Goal: Obtain resource: Obtain resource

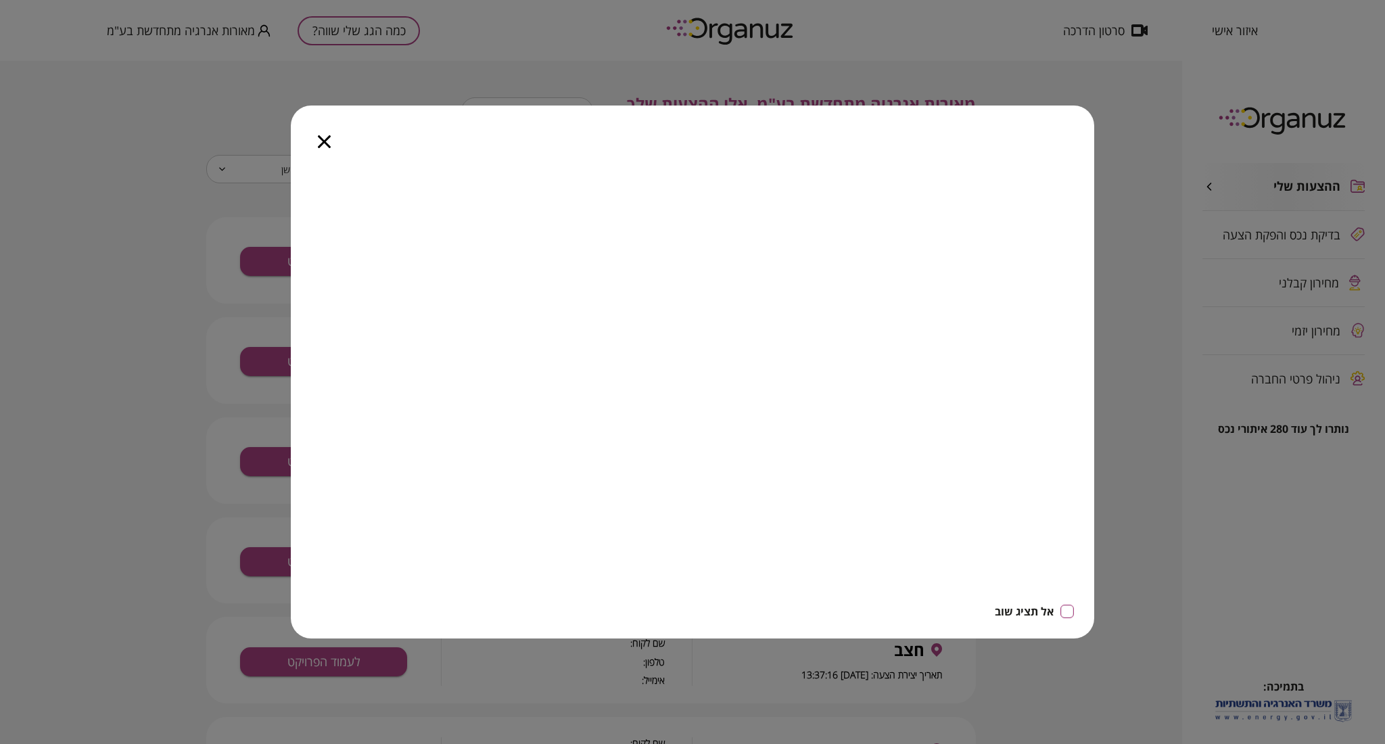
click at [327, 137] on icon "button" at bounding box center [324, 141] width 13 height 13
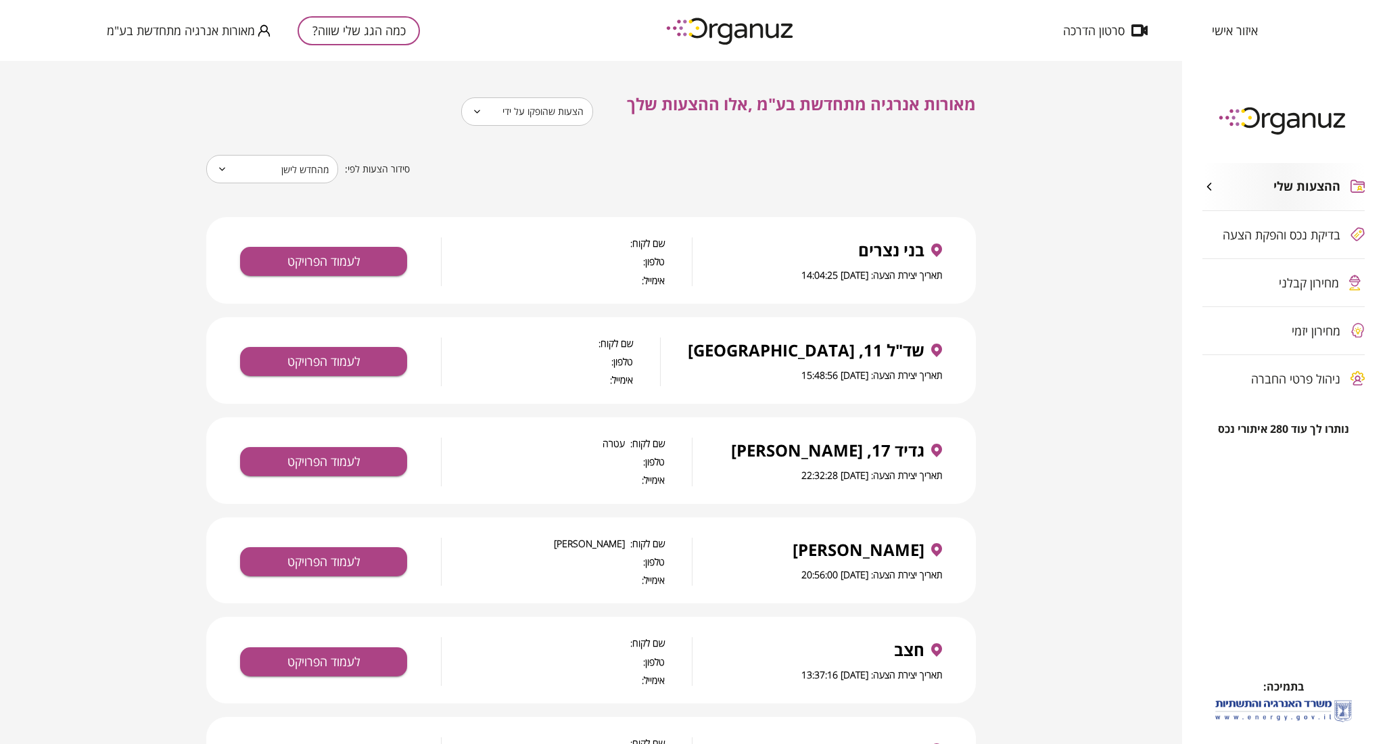
click at [1236, 30] on span "איזור אישי" at bounding box center [1235, 31] width 46 height 14
click at [1307, 236] on span "בדיקת נכס והפקת הצעה" at bounding box center [1281, 235] width 118 height 14
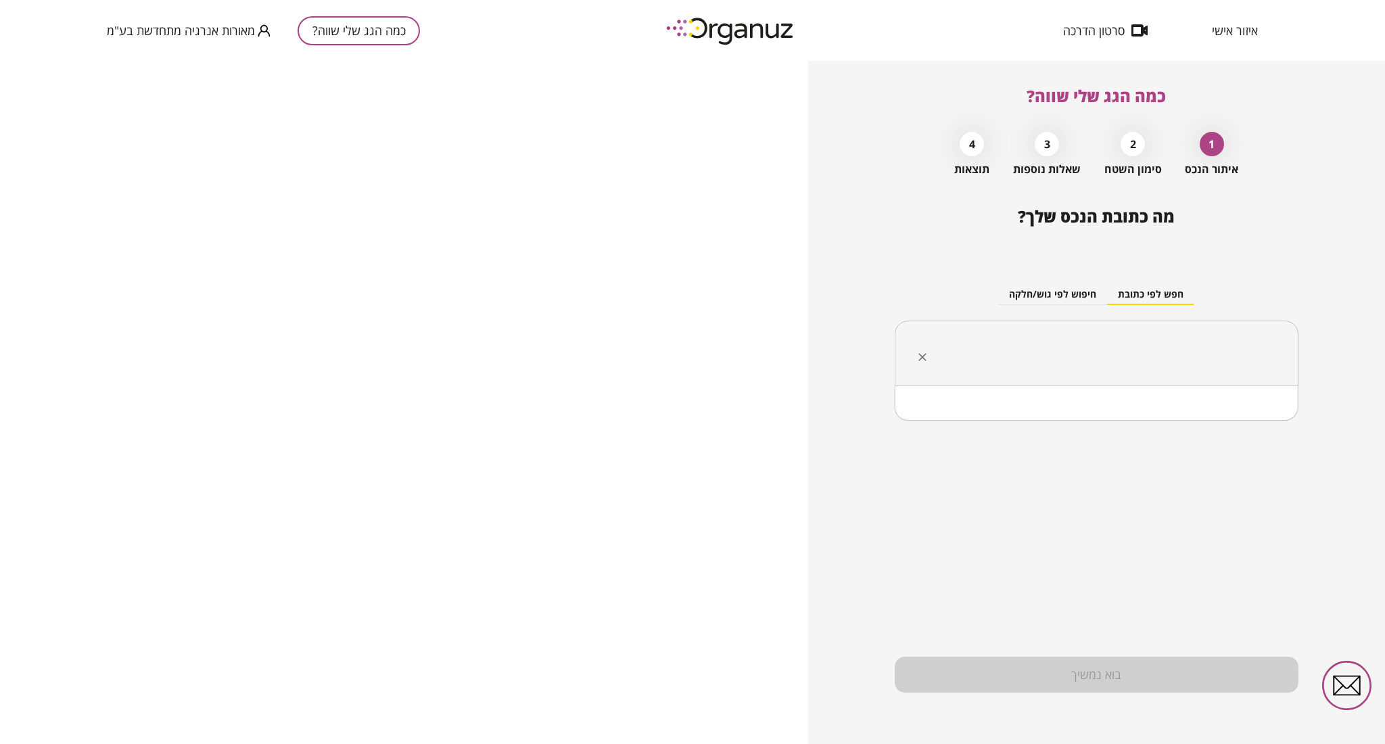
click at [1079, 349] on input "text" at bounding box center [1101, 354] width 361 height 34
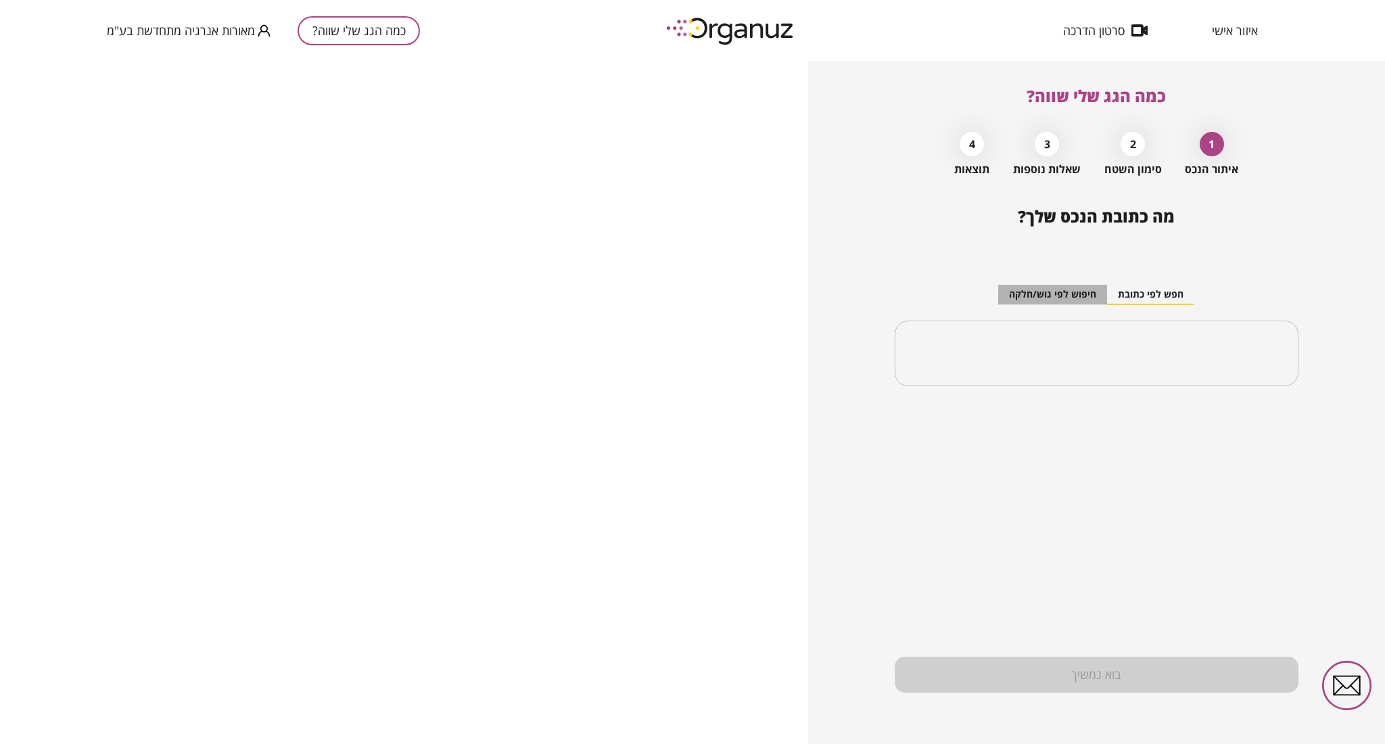
click at [1073, 295] on button "חיפוש לפי גוש/חלקה" at bounding box center [1052, 295] width 109 height 20
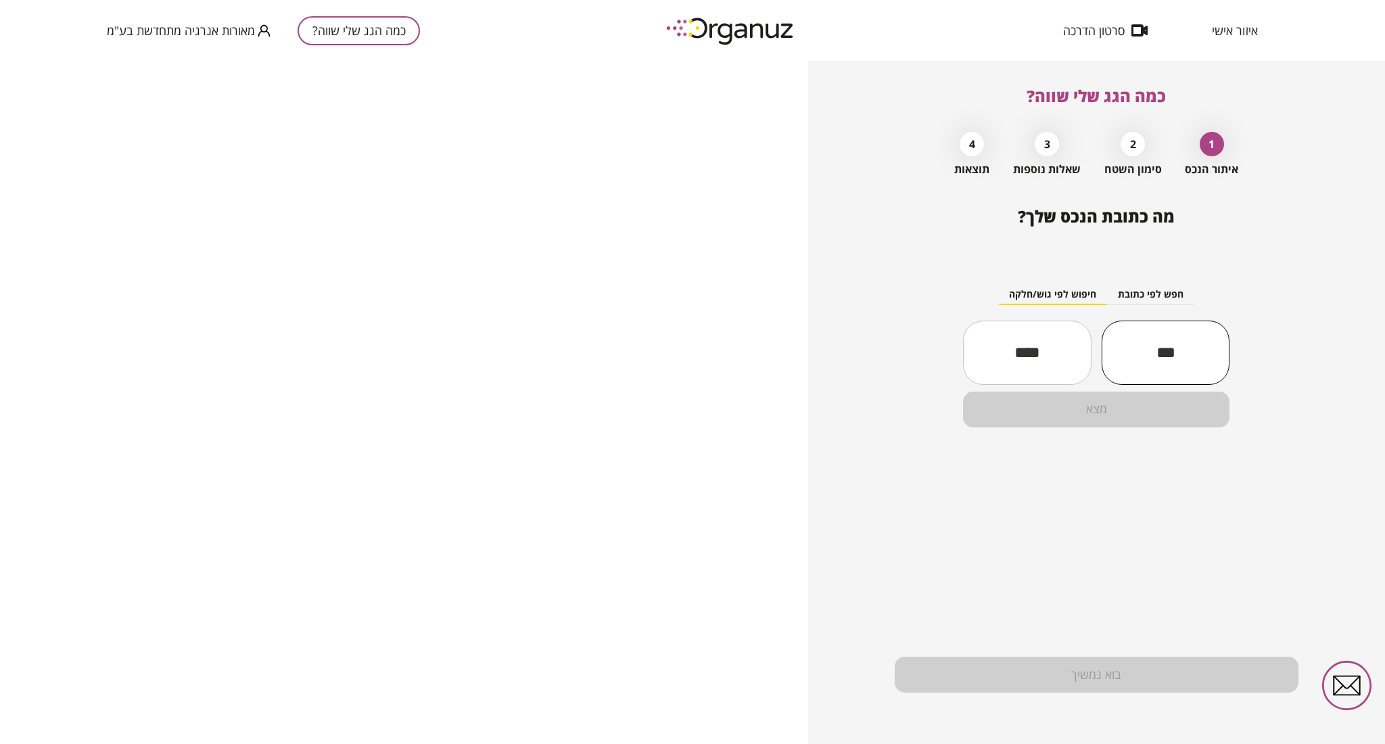
click at [1154, 358] on input "text" at bounding box center [1165, 352] width 128 height 46
click at [1203, 428] on div "חפש לפי כתובת חיפוש לפי גוש/חלקה ​ ​ מצא" at bounding box center [1097, 344] width 404 height 187
click at [1193, 409] on div "מצא" at bounding box center [1096, 409] width 266 height 36
click at [1163, 357] on input "text" at bounding box center [1165, 352] width 128 height 46
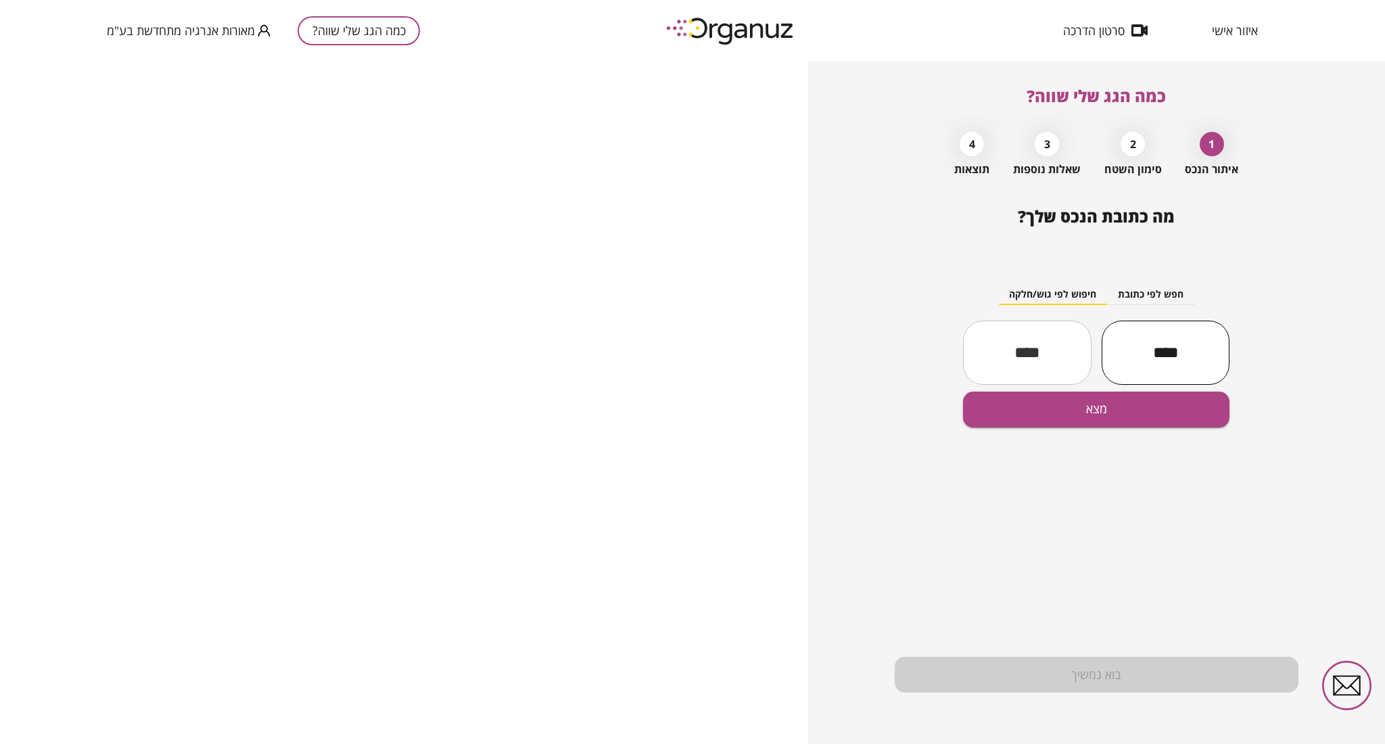
type input "****"
type input "*"
click at [1154, 405] on button "מצא" at bounding box center [1096, 409] width 266 height 36
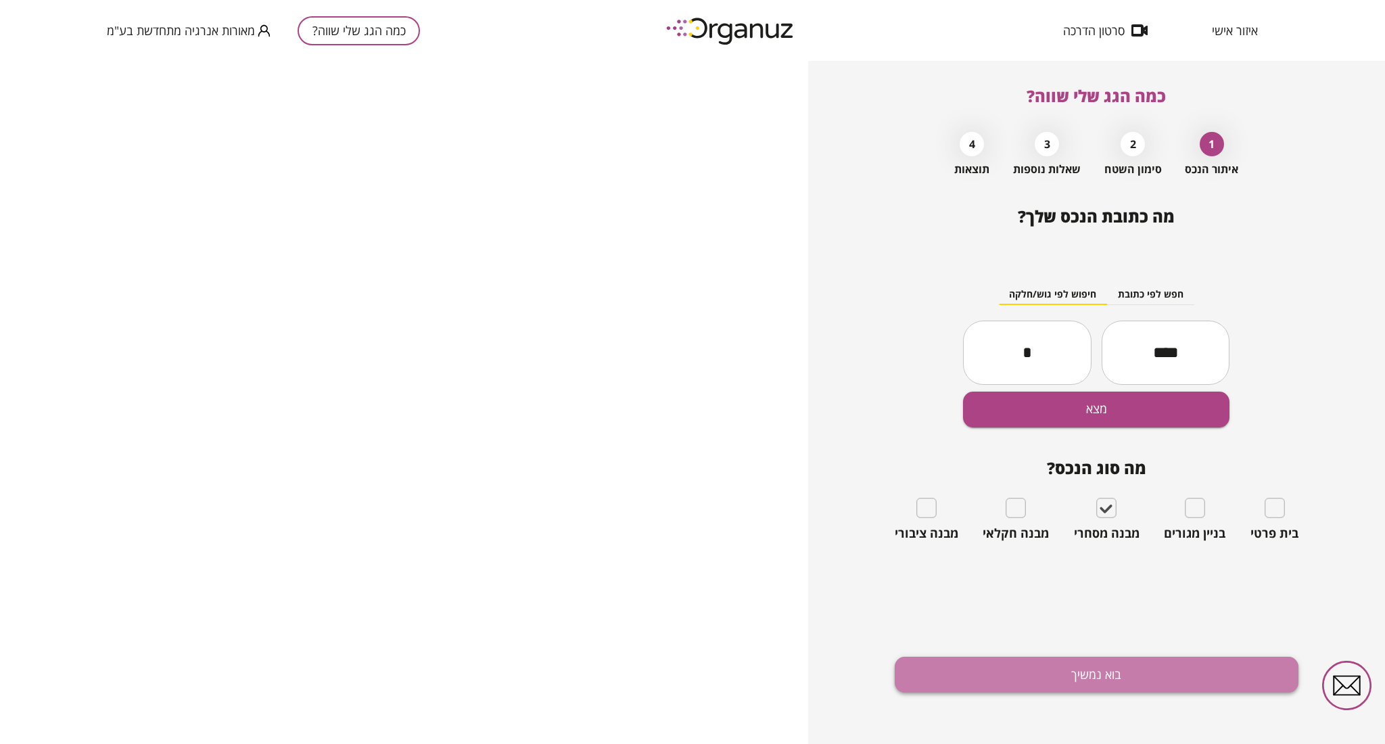
click at [1118, 679] on button "בוא נמשיך" at bounding box center [1097, 675] width 404 height 36
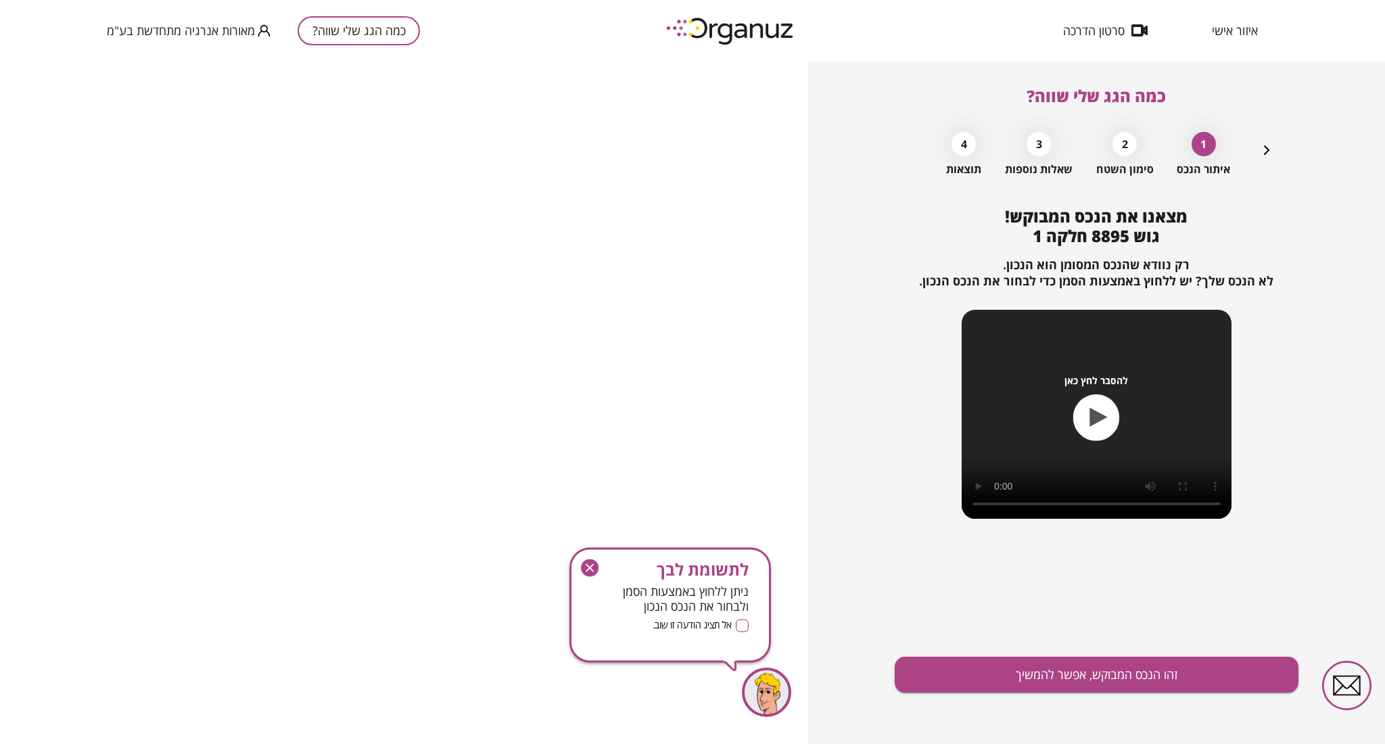
click at [586, 565] on icon "button" at bounding box center [590, 568] width 8 height 8
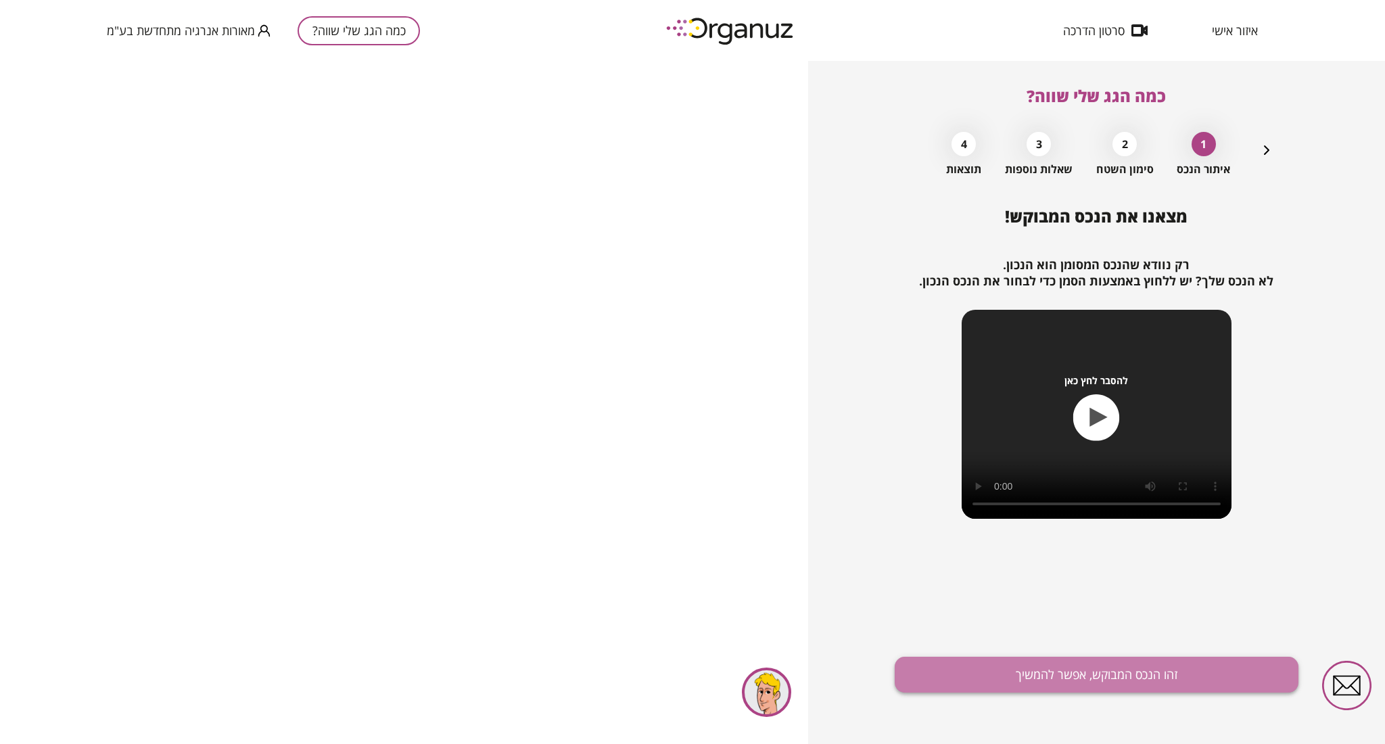
click at [1060, 667] on button "זהו הנכס המבוקש, אפשר להמשיך" at bounding box center [1097, 675] width 404 height 36
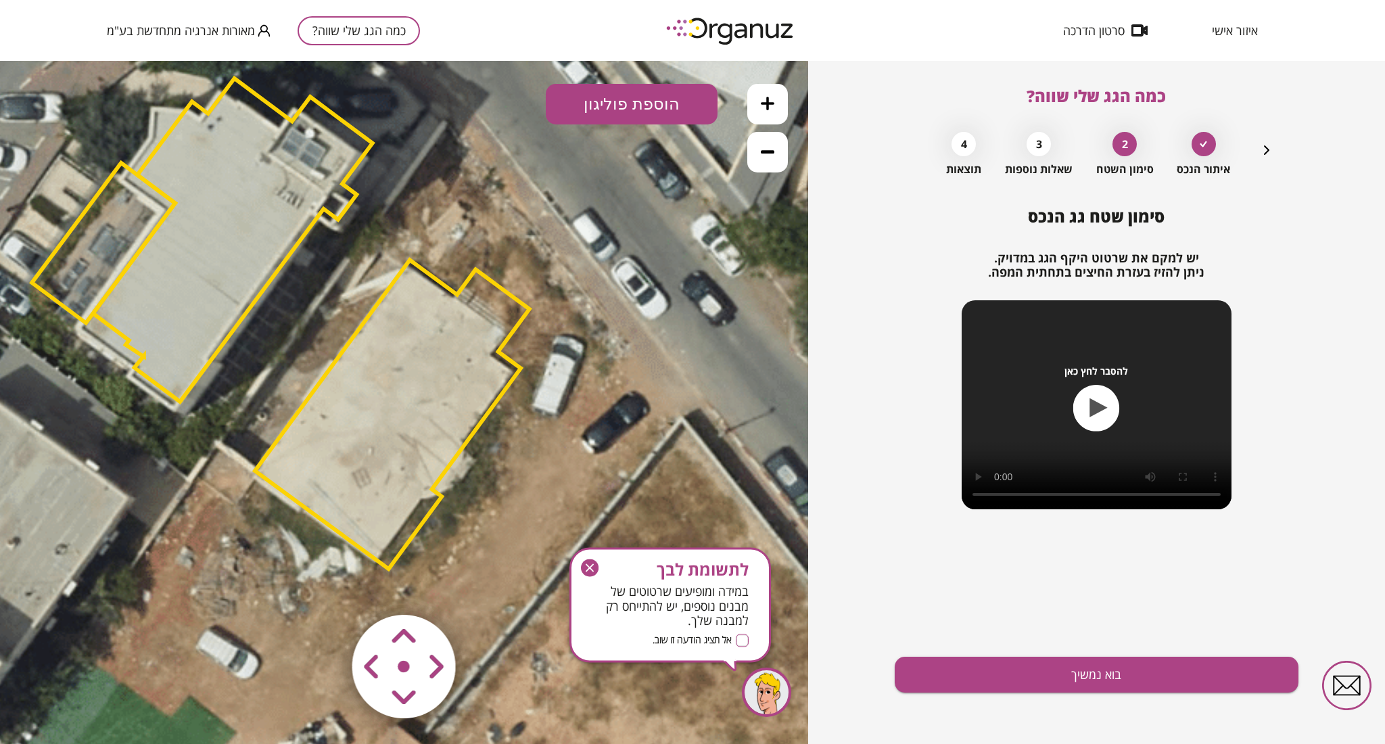
drag, startPoint x: 502, startPoint y: 449, endPoint x: 391, endPoint y: 380, distance: 130.0
click at [391, 380] on polygon at bounding box center [392, 414] width 275 height 309
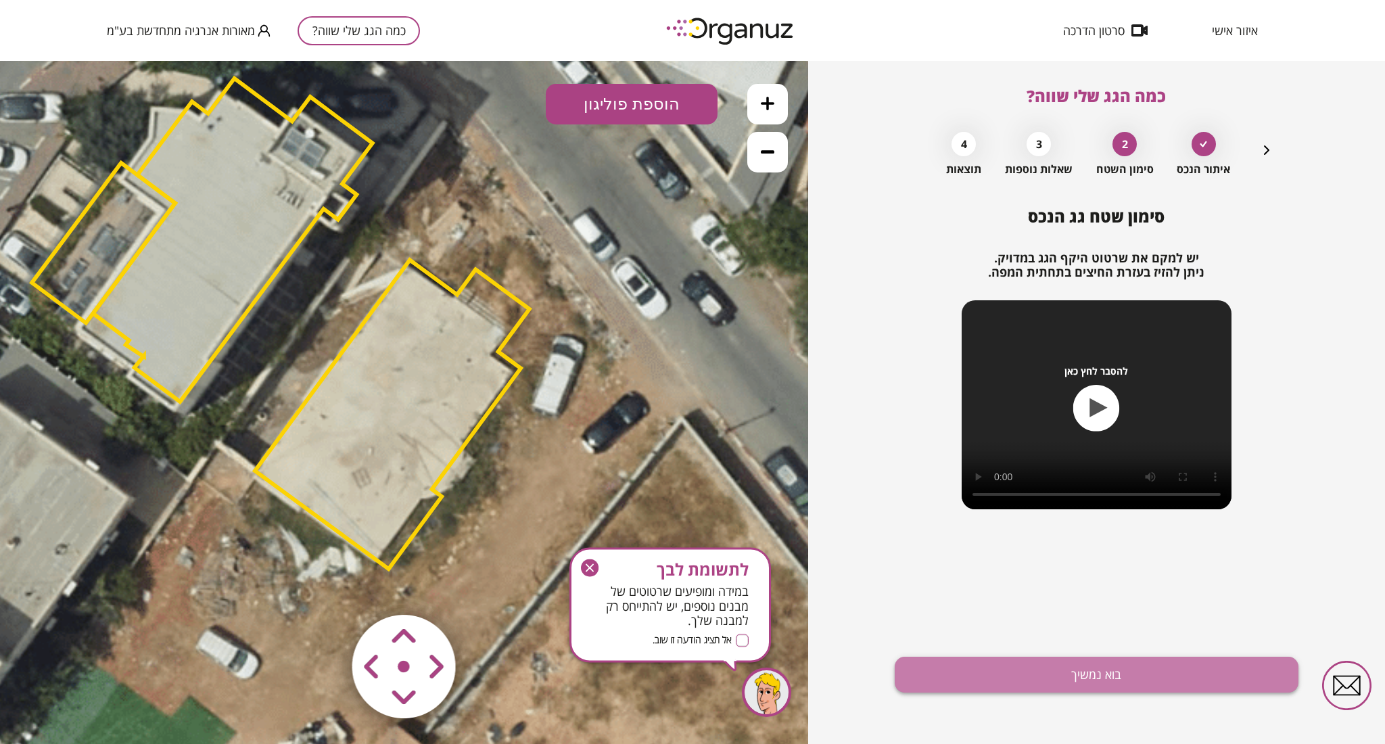
click at [1176, 677] on button "בוא נמשיך" at bounding box center [1097, 675] width 404 height 36
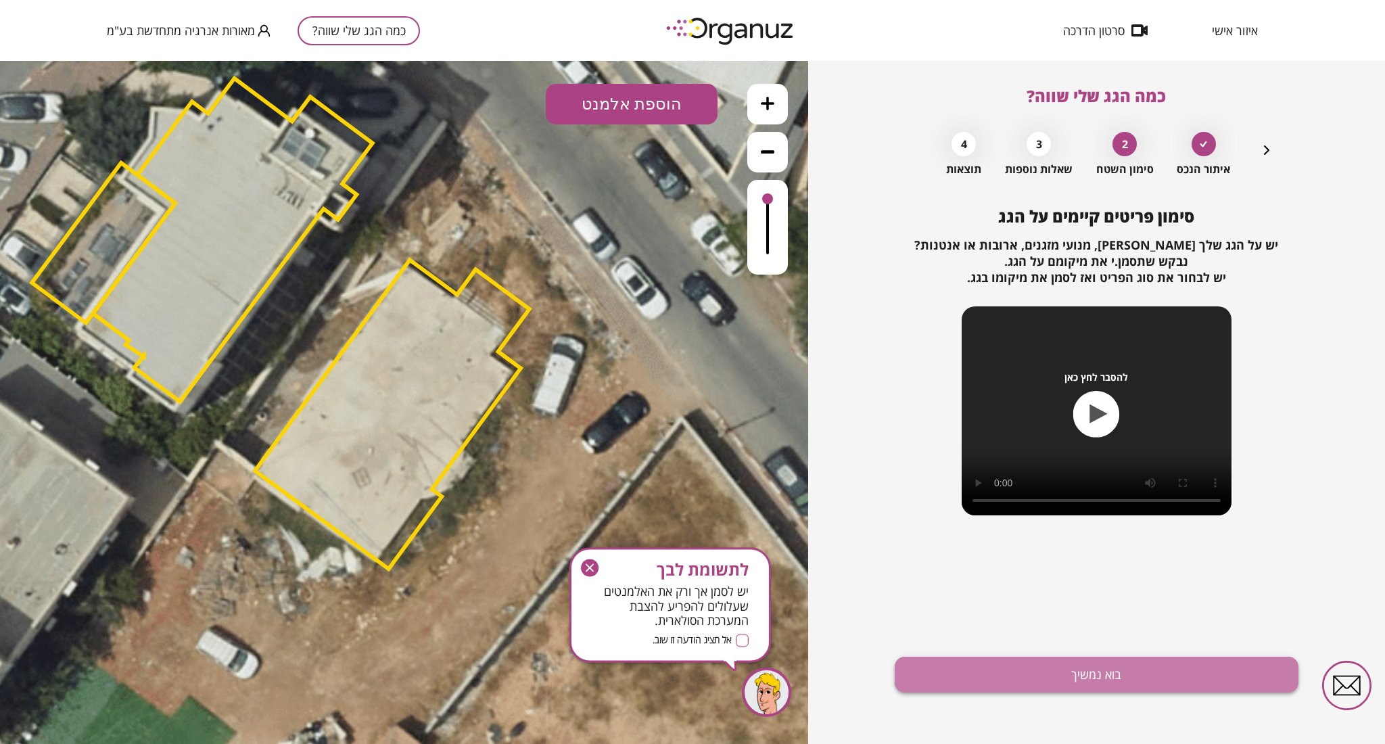
click at [1089, 669] on button "בוא נמשיך" at bounding box center [1097, 675] width 404 height 36
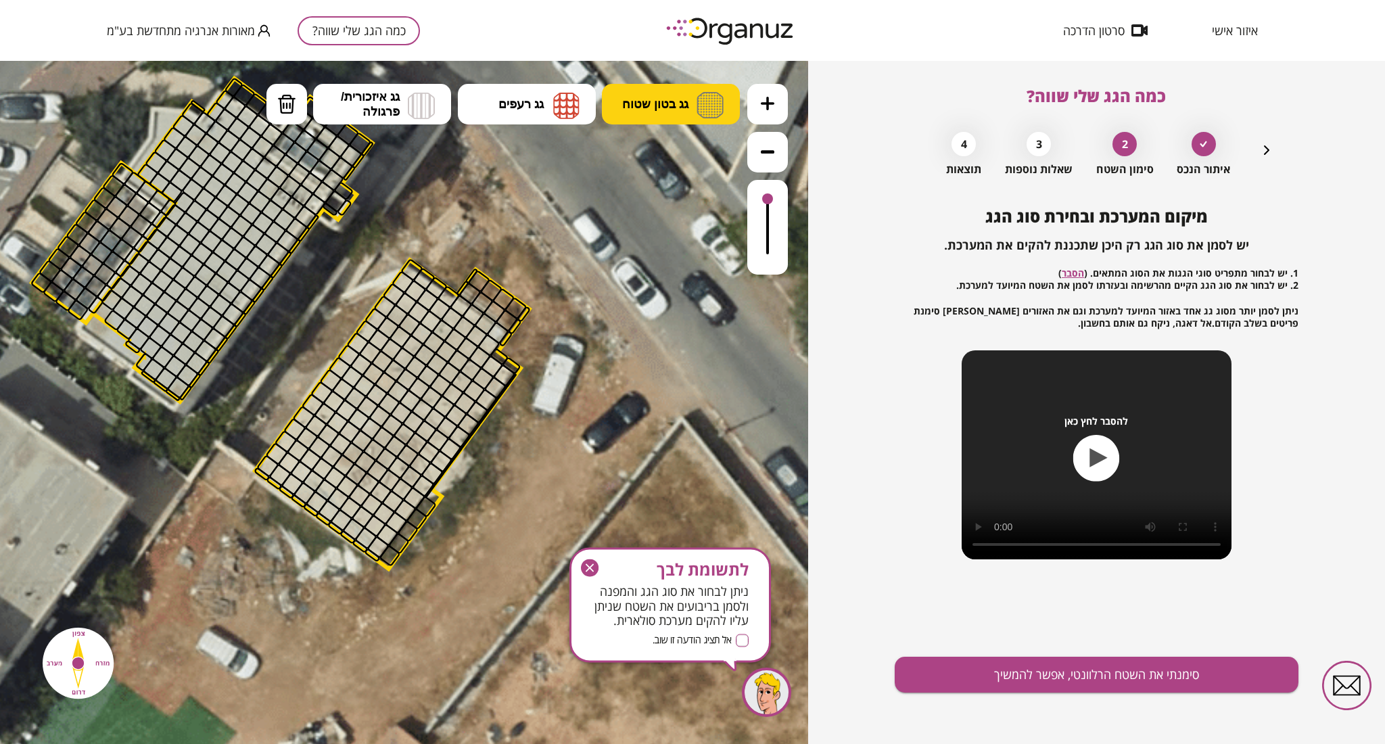
click at [661, 112] on button "גג בטון שטוח" at bounding box center [671, 104] width 138 height 41
click at [673, 154] on div ".st0 { fill: #FFFFFF; } 10" at bounding box center [404, 402] width 808 height 683
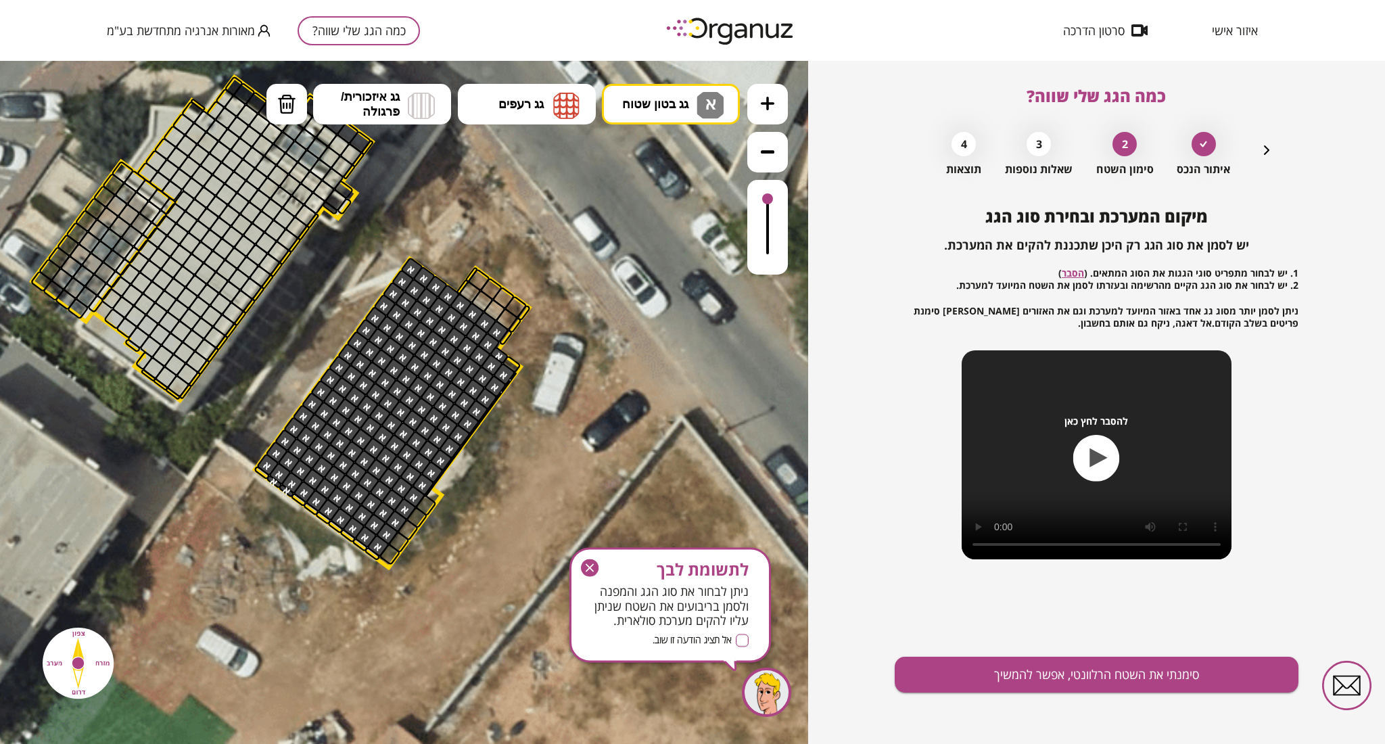
drag, startPoint x: 500, startPoint y: 331, endPoint x: 485, endPoint y: 323, distance: 16.0
click at [1089, 677] on button "סימנתי את השטח הרלוונטי, אפשר להמשיך" at bounding box center [1097, 675] width 404 height 36
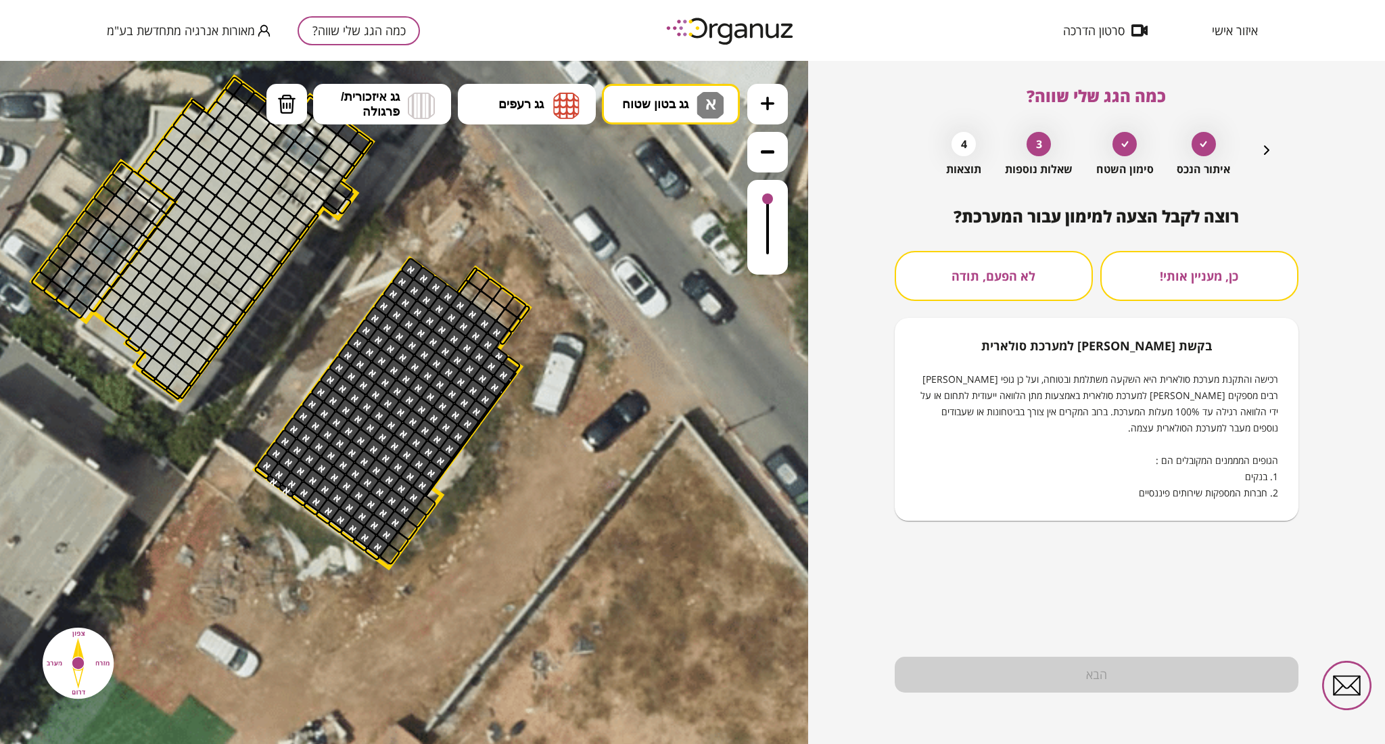
click at [1007, 265] on button "לא הפעם, תודה" at bounding box center [994, 276] width 198 height 50
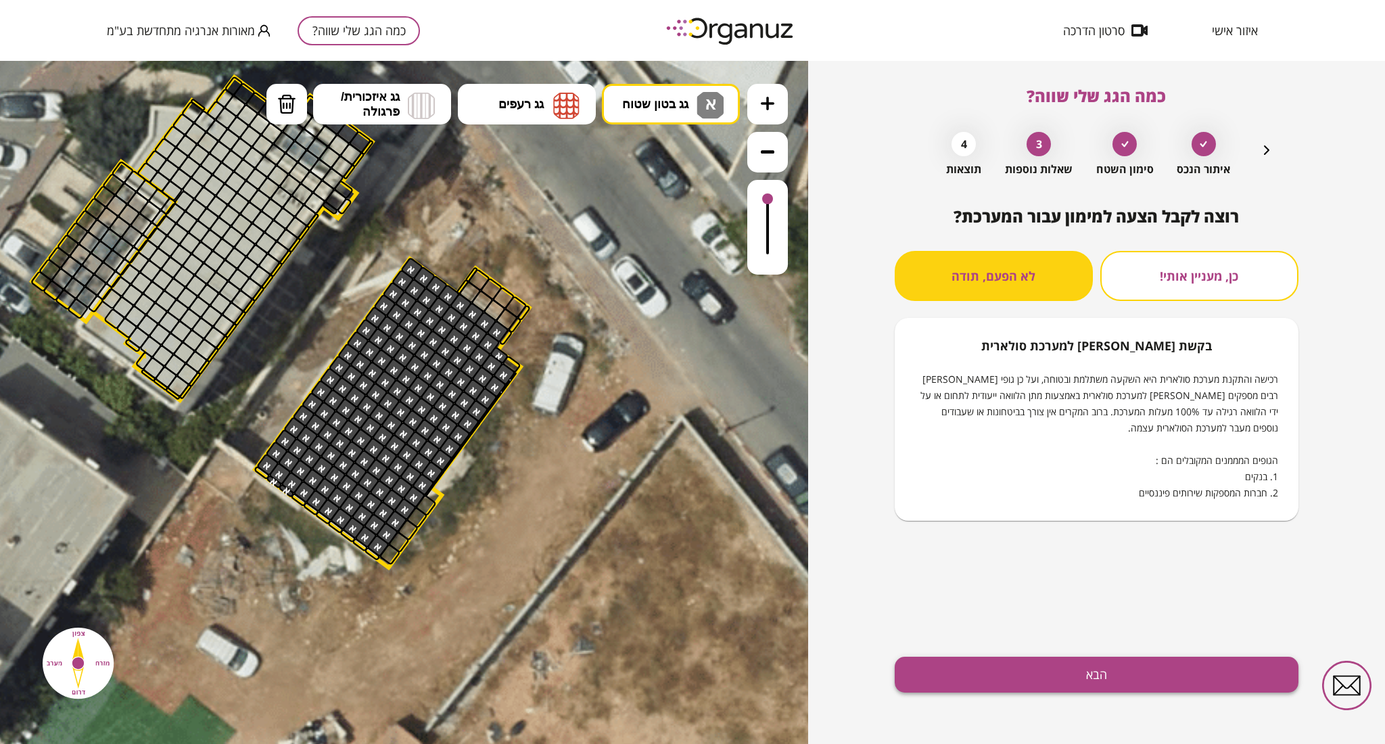
click at [1128, 671] on button "הבא" at bounding box center [1097, 675] width 404 height 36
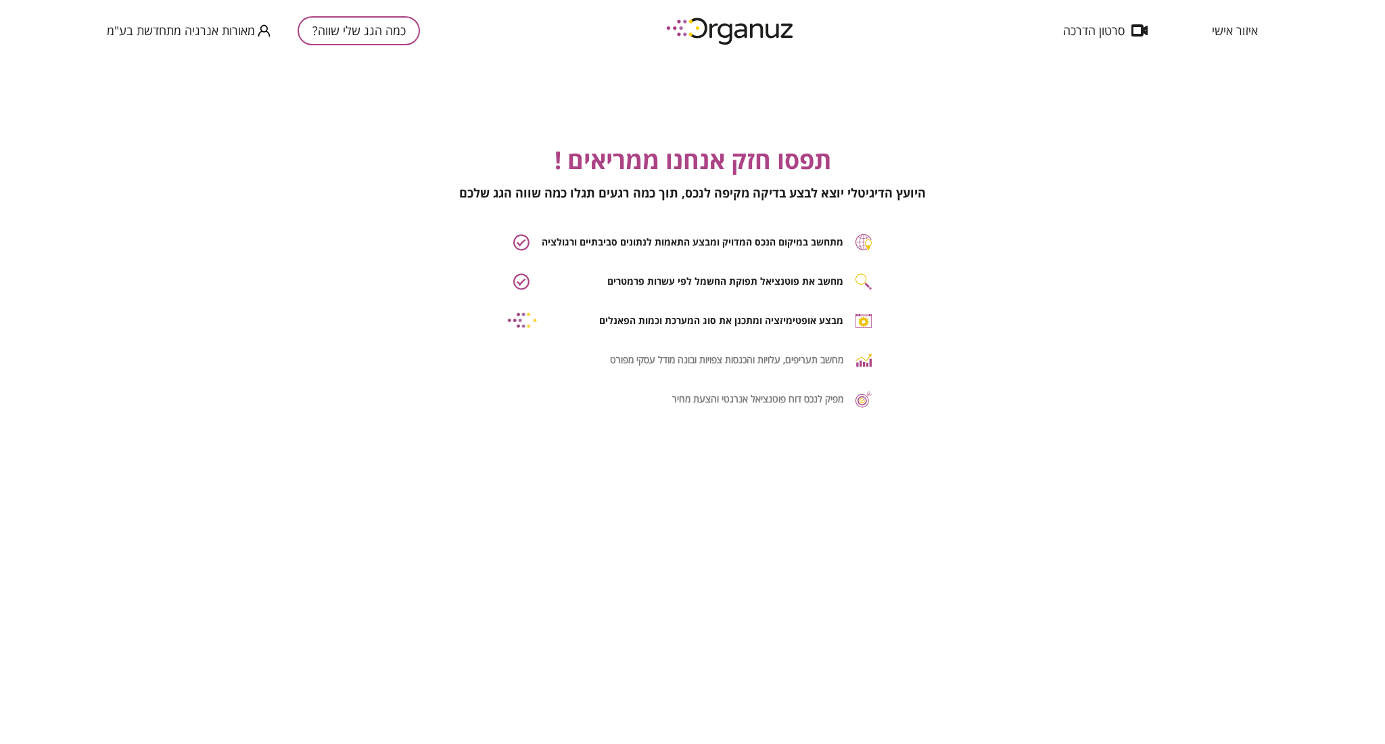
scroll to position [0, 1]
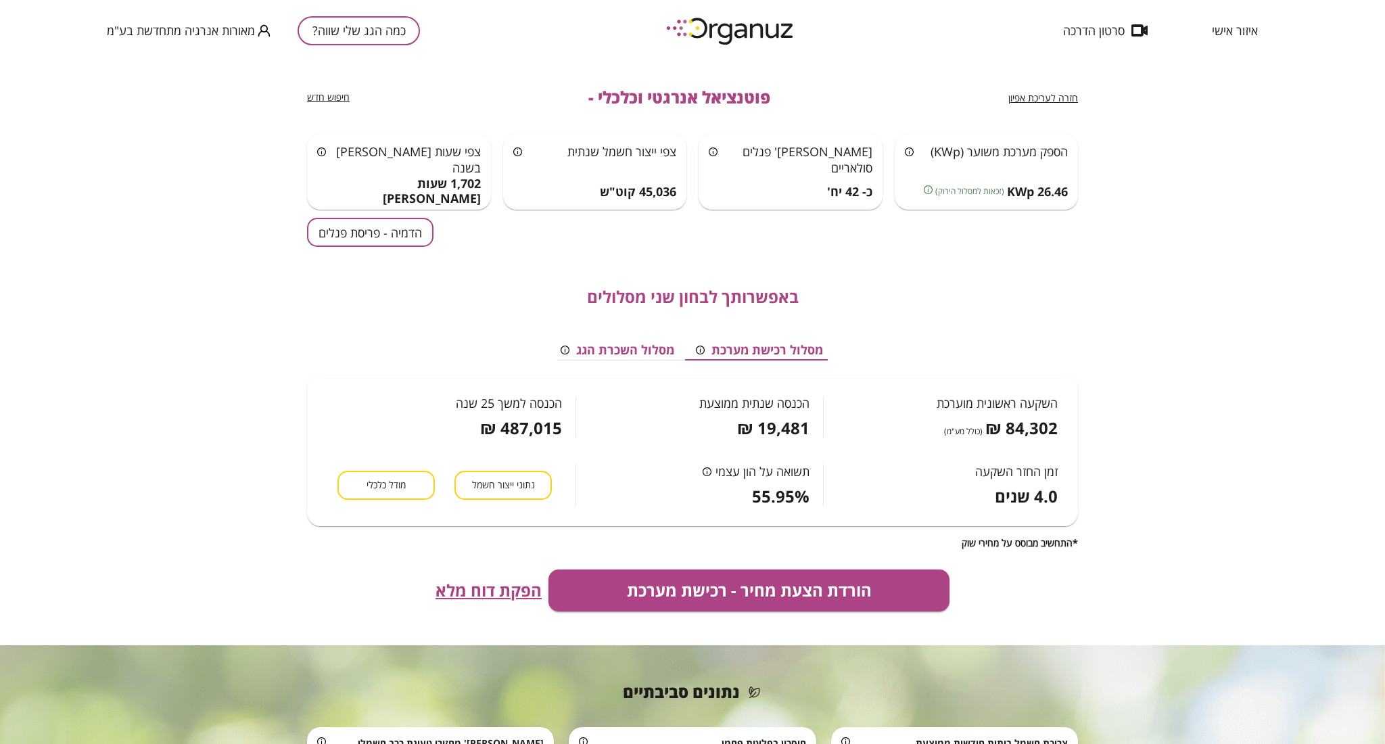
click at [520, 592] on span "הפקת דוח מלא" at bounding box center [488, 590] width 106 height 19
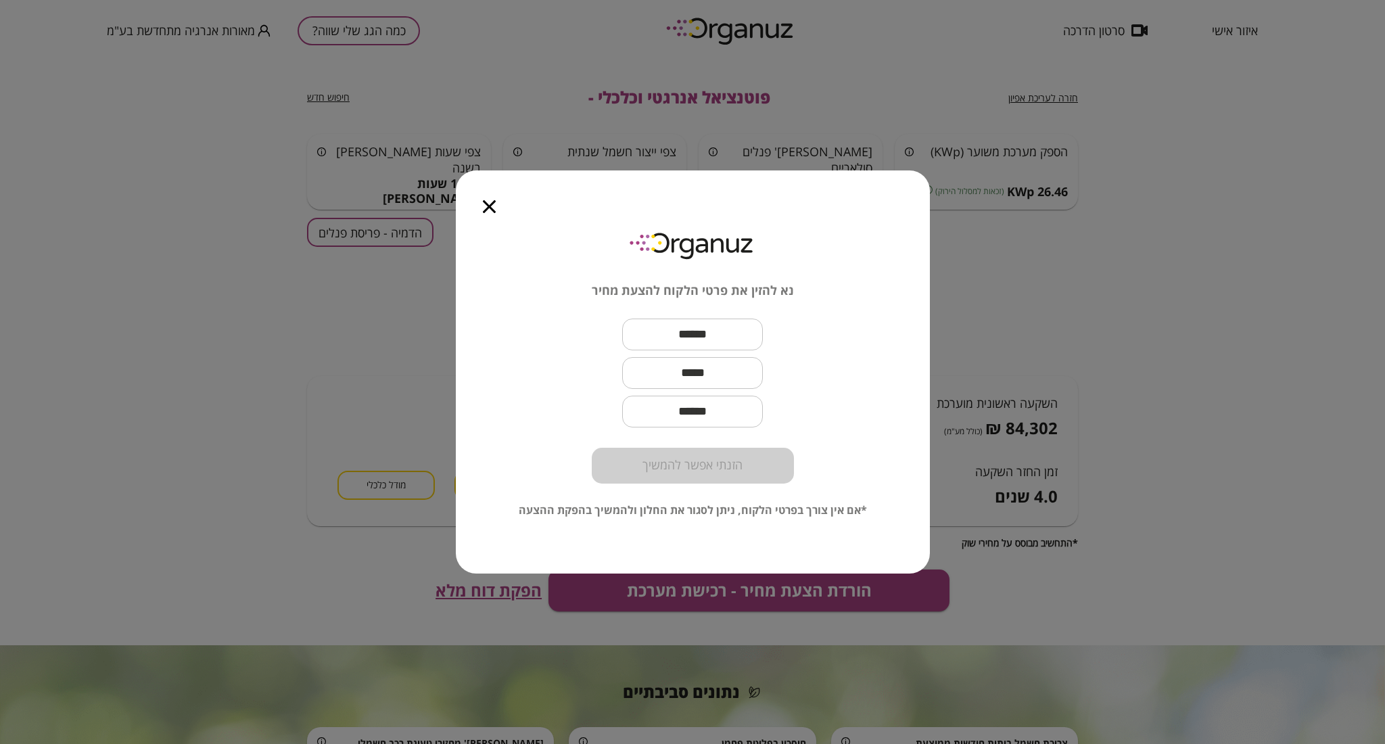
click at [496, 214] on div at bounding box center [489, 198] width 67 height 57
click at [485, 203] on icon "button" at bounding box center [489, 206] width 13 height 13
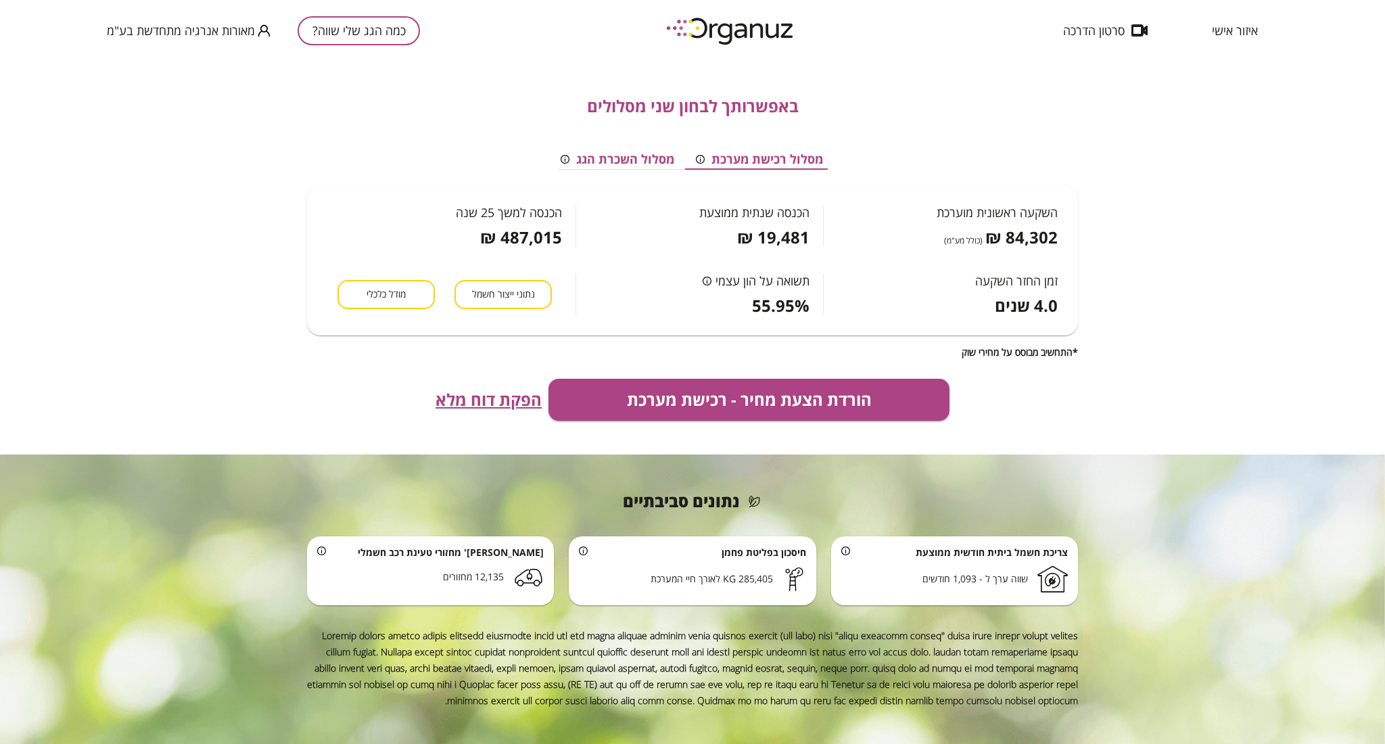
scroll to position [0, 0]
